Goal: Task Accomplishment & Management: Complete application form

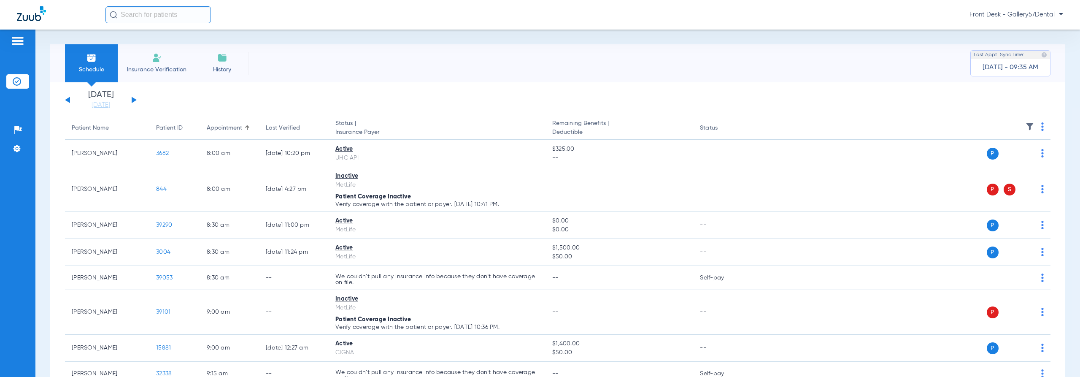
click at [149, 14] on input "text" at bounding box center [157, 14] width 105 height 17
click at [146, 67] on span "Insurance Verification" at bounding box center [156, 69] width 65 height 8
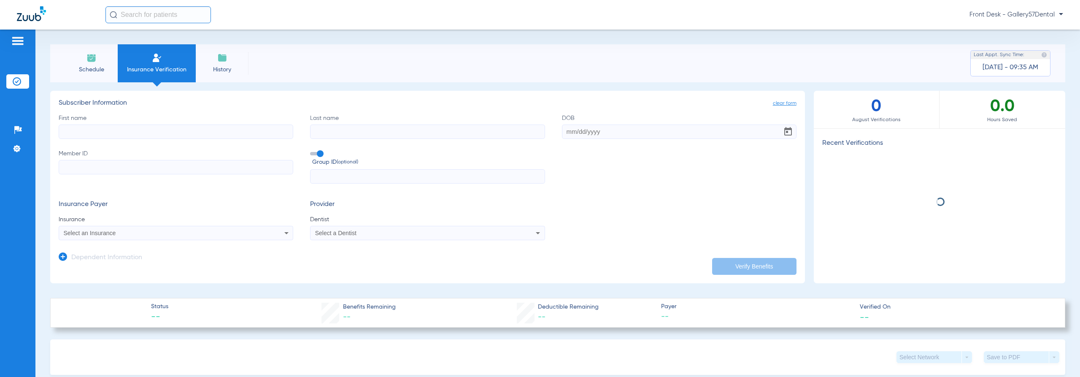
click at [147, 134] on input "First name" at bounding box center [176, 131] width 235 height 14
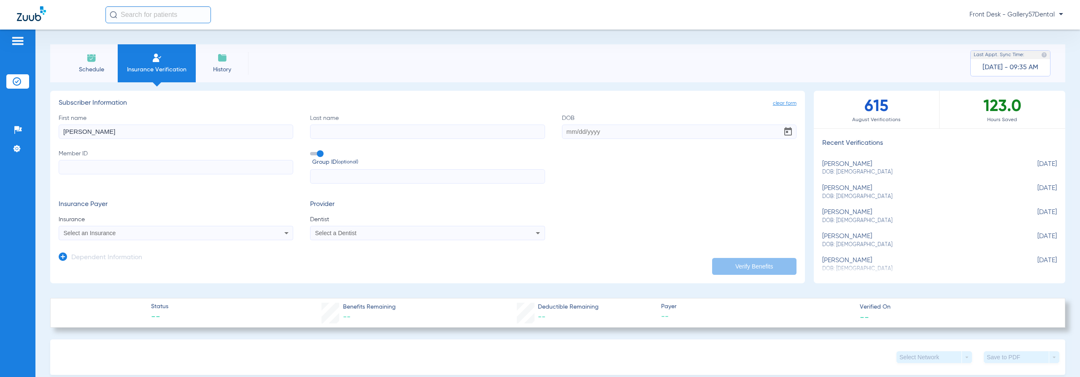
type input "[PERSON_NAME]"
paste input "[DATE]"
type input "[DATE]"
click at [207, 176] on label "Member ID" at bounding box center [176, 166] width 235 height 35
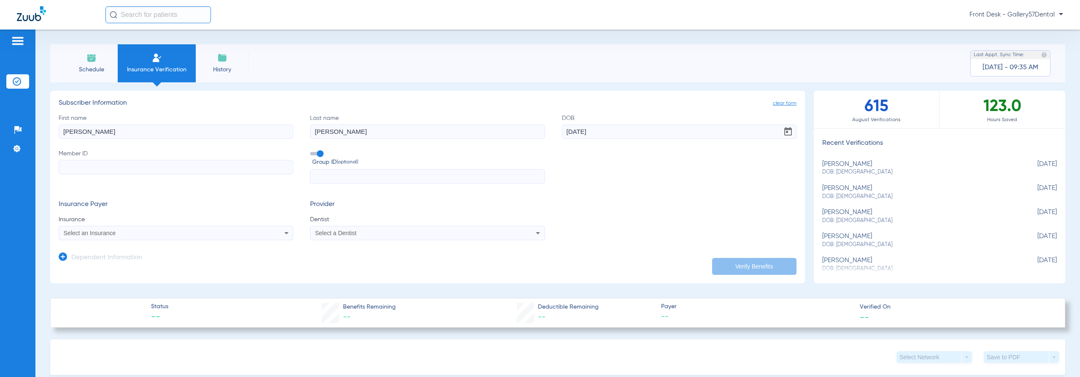
click at [207, 174] on input "Member ID" at bounding box center [176, 167] width 235 height 14
paste input "XXA966041016"
type input "XXA966041016"
click at [147, 236] on div "Select an Insurance" at bounding box center [176, 233] width 234 height 10
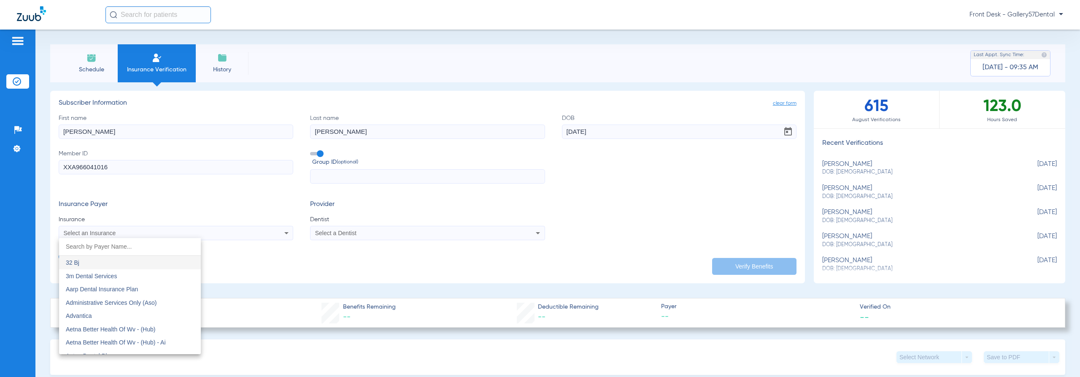
click at [254, 210] on div at bounding box center [540, 188] width 1080 height 377
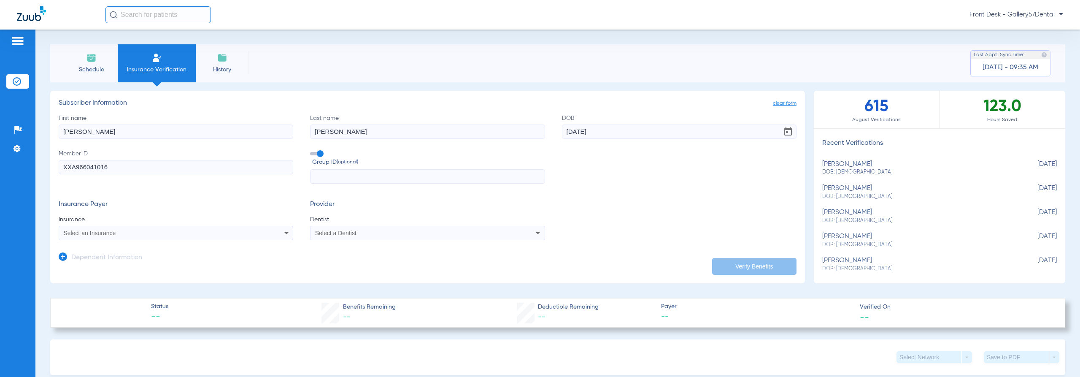
click at [149, 221] on span "Insurance" at bounding box center [176, 219] width 235 height 8
click at [148, 238] on div "Select an Insurance" at bounding box center [176, 233] width 234 height 10
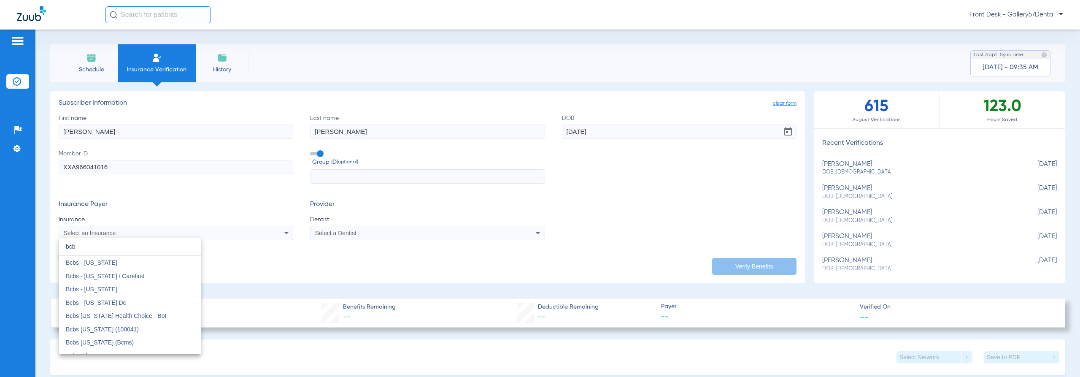
drag, startPoint x: 152, startPoint y: 244, endPoint x: 0, endPoint y: 246, distance: 151.9
click at [0, 246] on div "bcb close Bcbs - [US_STATE] Bcbs - [US_STATE] / Carefirst Bcbs - [US_STATE] Bcb…" at bounding box center [540, 188] width 1080 height 377
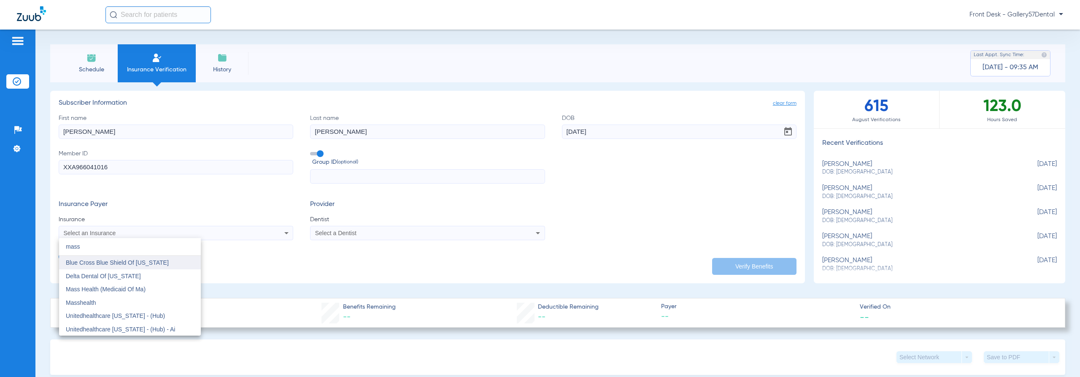
type input "mass"
click at [86, 260] on span "Blue Cross Blue Shield Of [US_STATE]" at bounding box center [117, 262] width 103 height 7
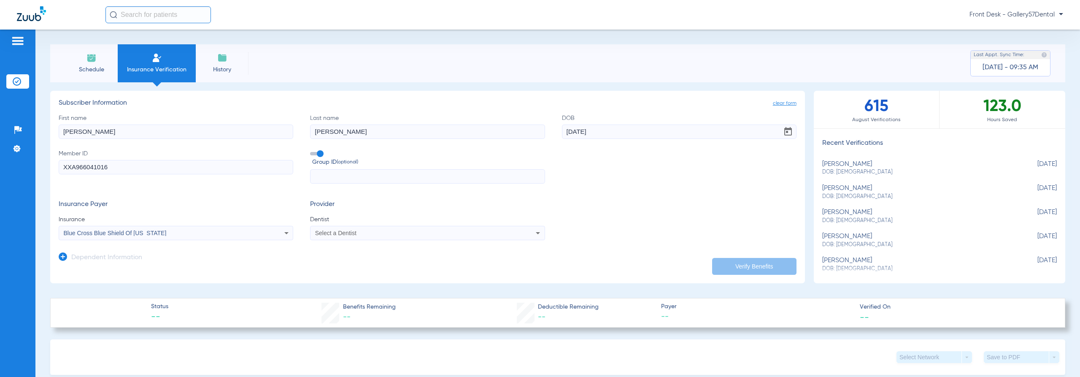
click at [419, 238] on div "Select a Dentist" at bounding box center [428, 233] width 234 height 10
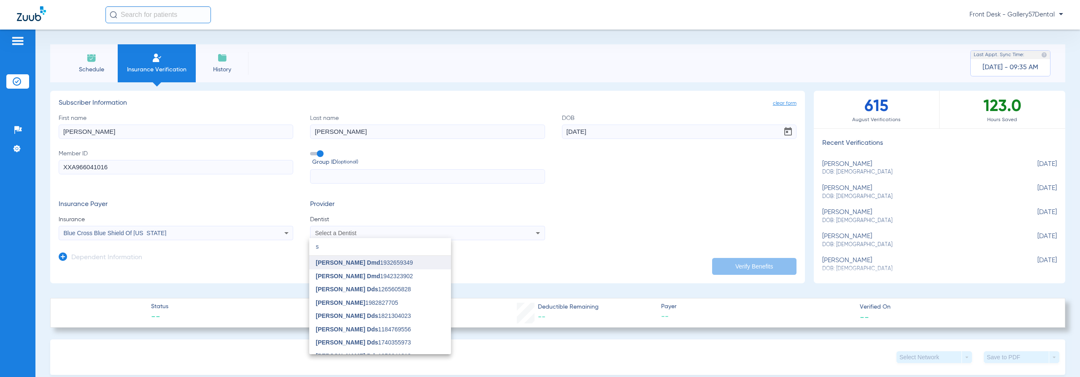
type input "s"
click at [422, 266] on mat-option "[PERSON_NAME] Dmd 1932659349" at bounding box center [380, 263] width 142 height 14
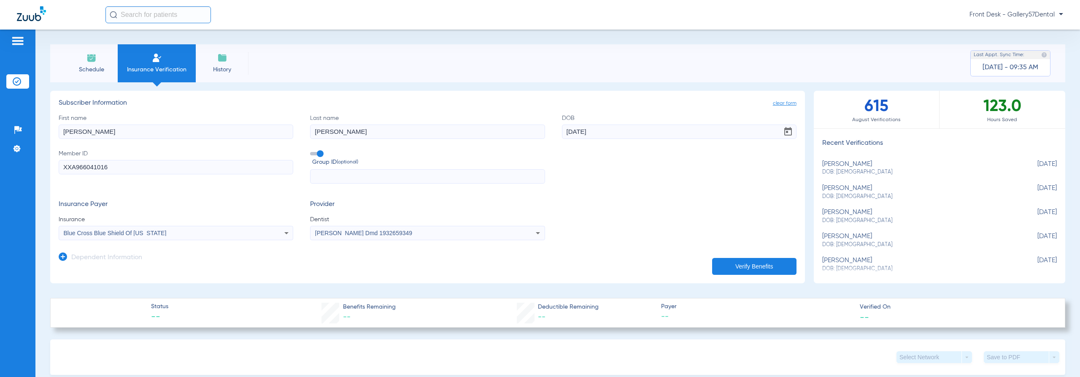
click at [735, 267] on button "Verify Benefits" at bounding box center [754, 266] width 84 height 17
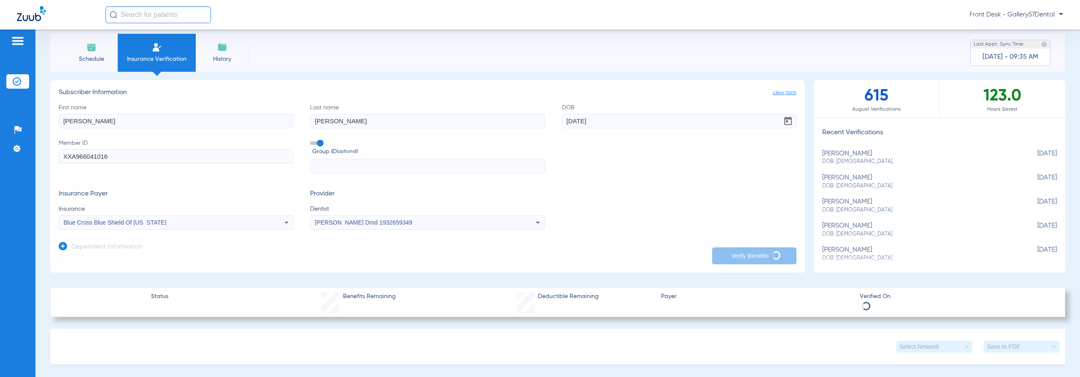
scroll to position [42, 0]
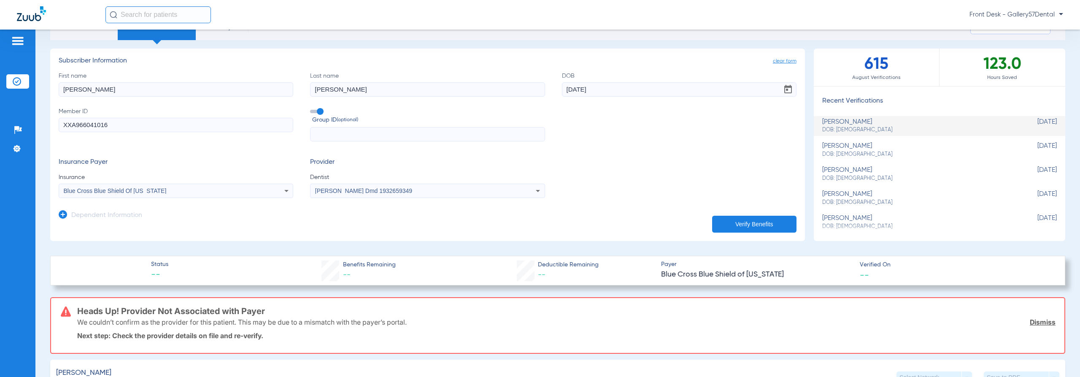
click at [233, 189] on div "Blue Cross Blue Shield Of [US_STATE]" at bounding box center [154, 191] width 180 height 6
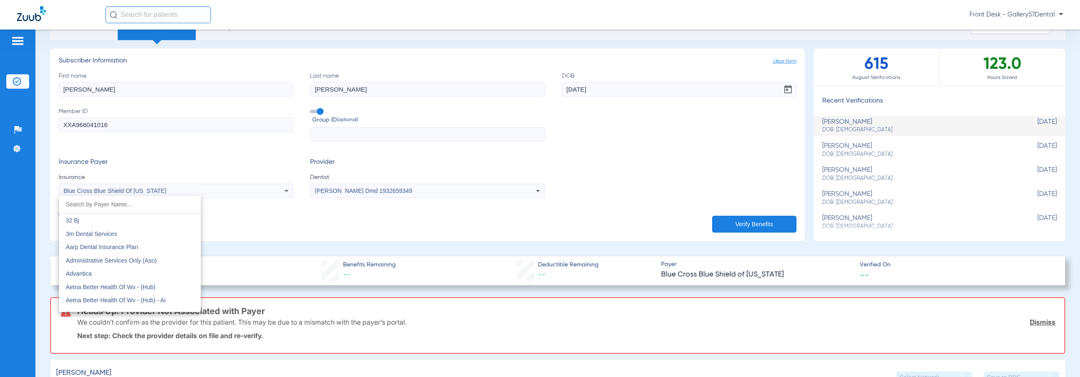
scroll to position [753, 0]
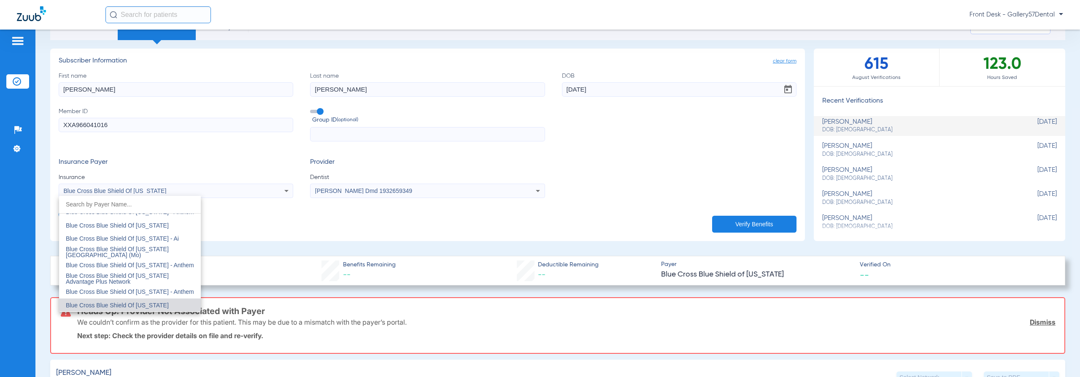
click at [229, 190] on div at bounding box center [540, 188] width 1080 height 377
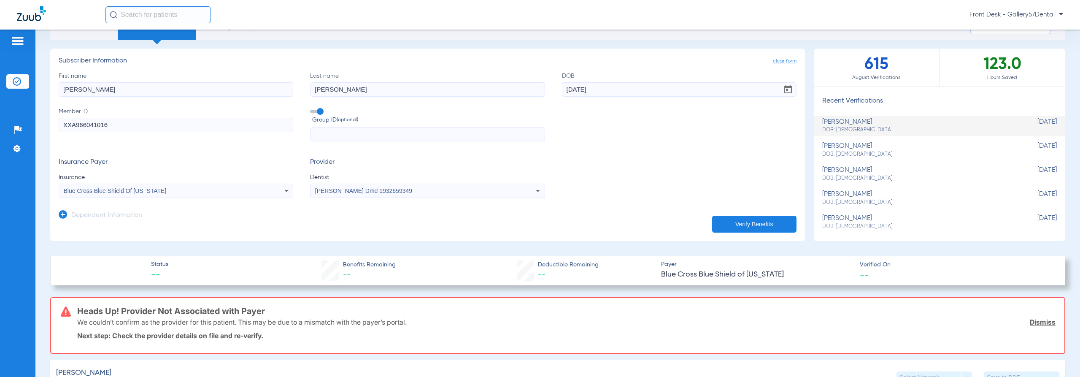
click at [405, 192] on span "[PERSON_NAME] Dmd 1932659349" at bounding box center [363, 190] width 97 height 7
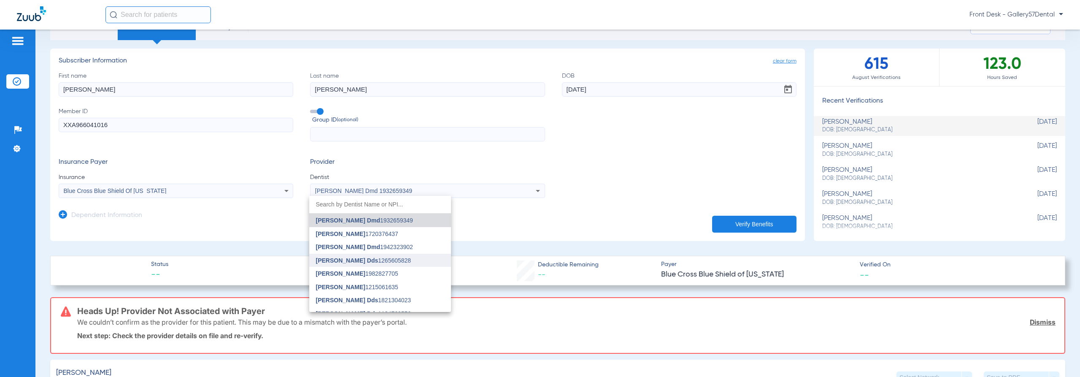
click at [381, 261] on span "[PERSON_NAME] Dds 1265605828" at bounding box center [363, 260] width 95 height 6
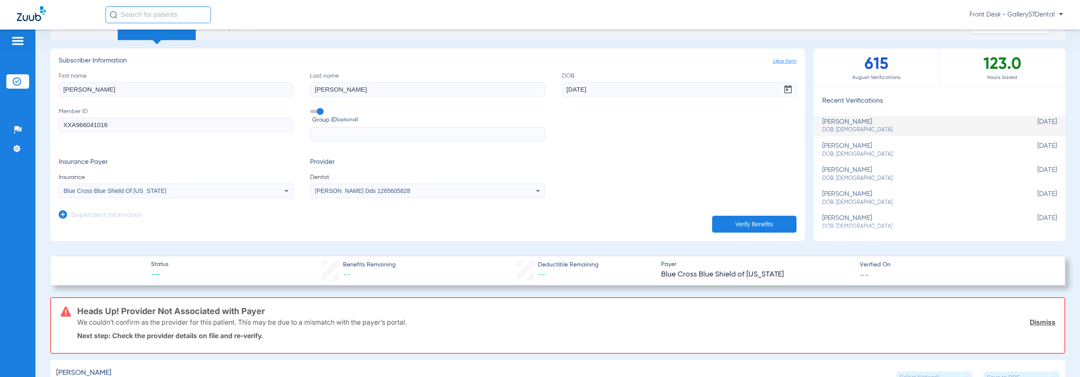
click at [746, 226] on button "Verify Benefits" at bounding box center [754, 224] width 84 height 17
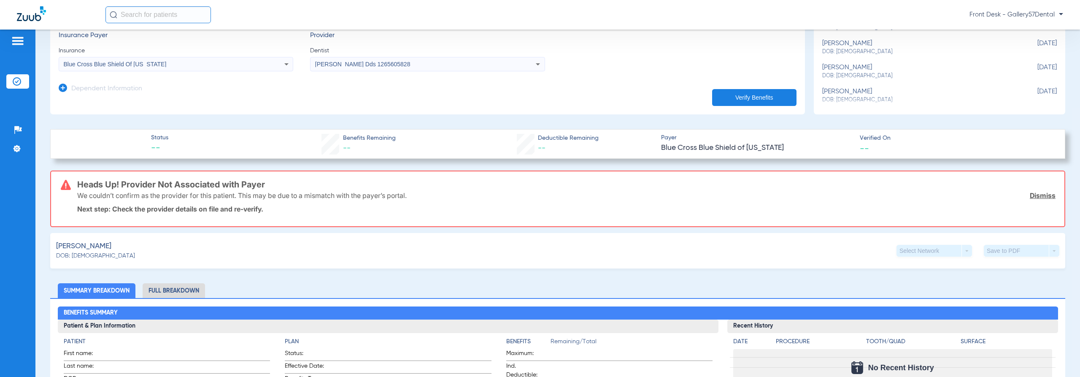
scroll to position [127, 0]
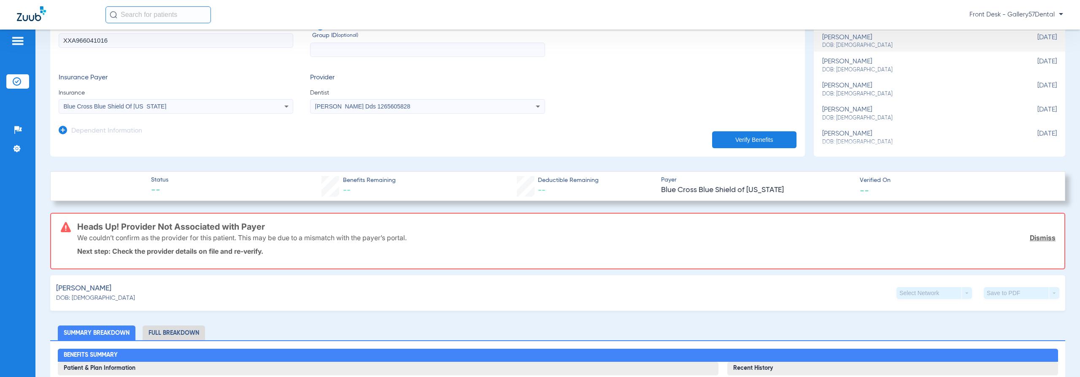
click at [459, 109] on div "[PERSON_NAME] Dds 1265605828" at bounding box center [405, 106] width 180 height 6
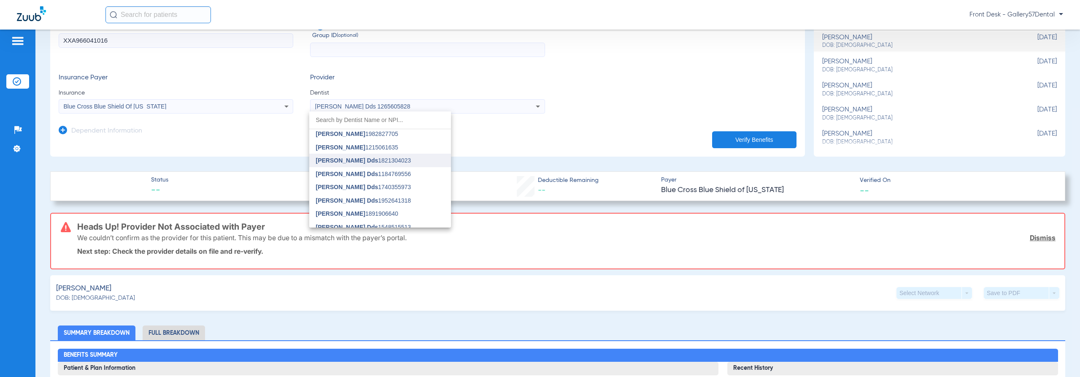
scroll to position [61, 0]
click at [377, 183] on span "[PERSON_NAME] Dds 1740355973" at bounding box center [363, 181] width 95 height 6
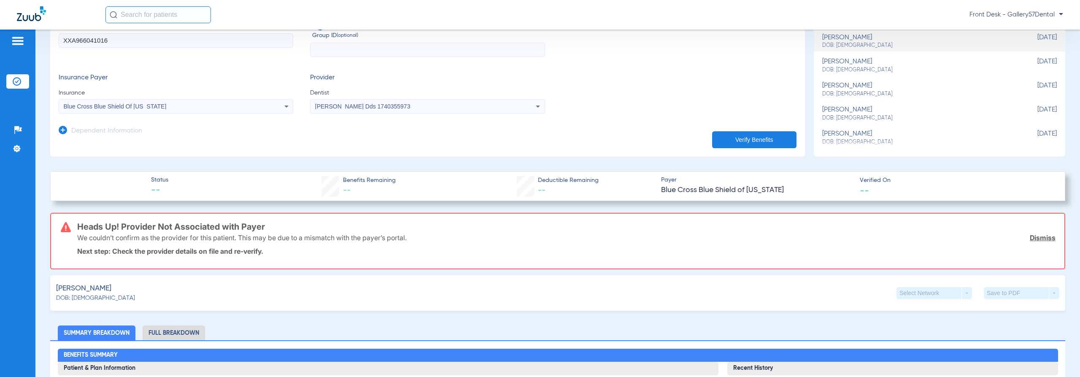
click at [753, 132] on button "Verify Benefits" at bounding box center [754, 139] width 84 height 17
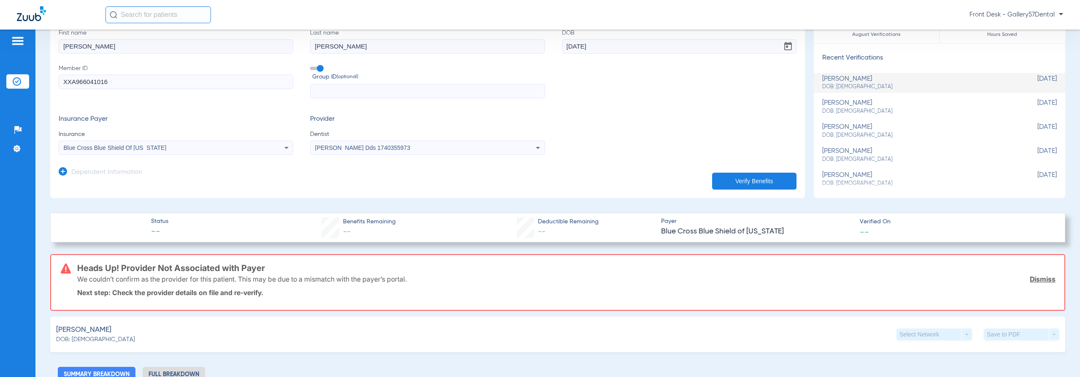
scroll to position [127, 0]
